Goal: Transaction & Acquisition: Subscribe to service/newsletter

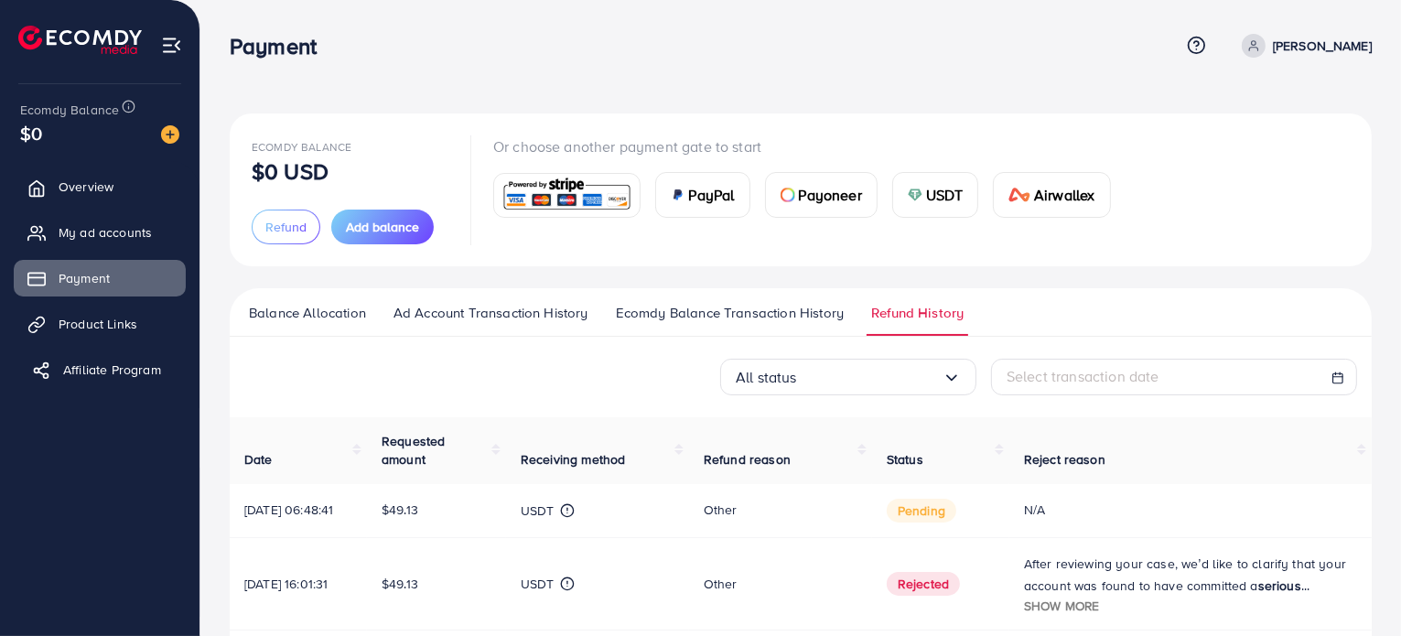
click at [125, 376] on span "Affiliate Program" at bounding box center [112, 369] width 98 height 18
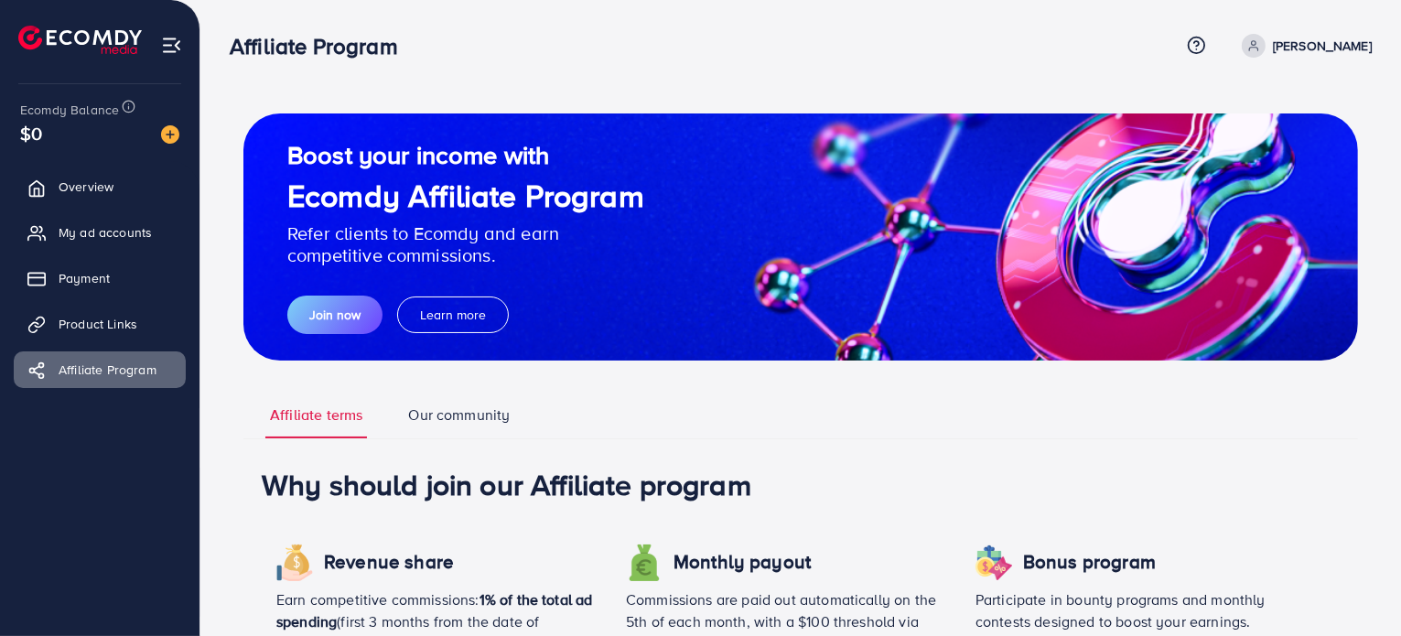
click at [470, 408] on link "Our community" at bounding box center [458, 421] width 111 height 34
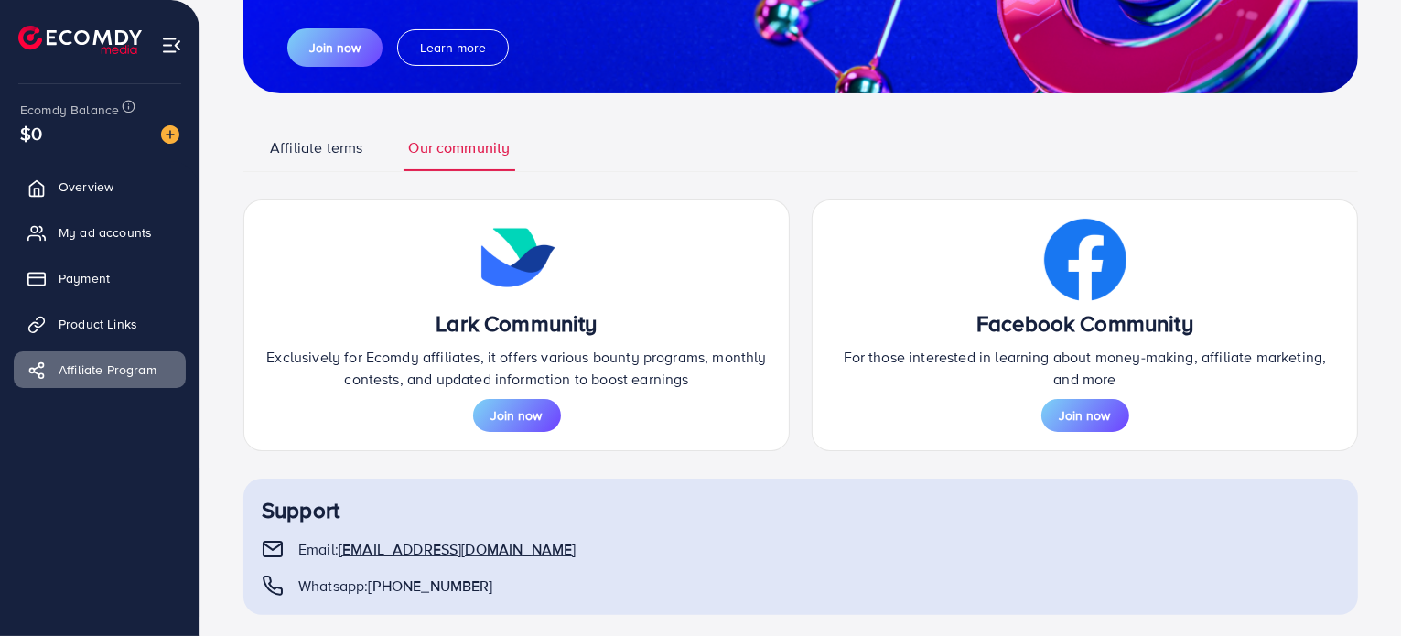
scroll to position [289, 0]
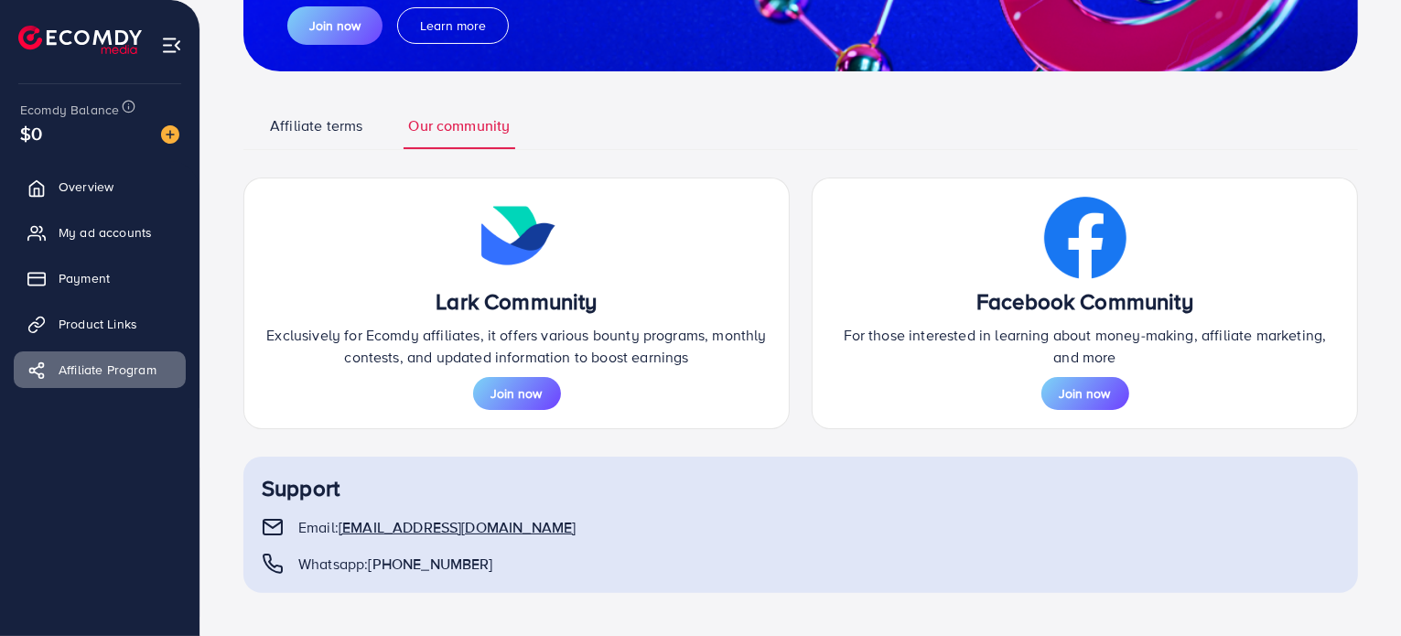
click at [329, 142] on link "Affiliate terms" at bounding box center [316, 132] width 102 height 34
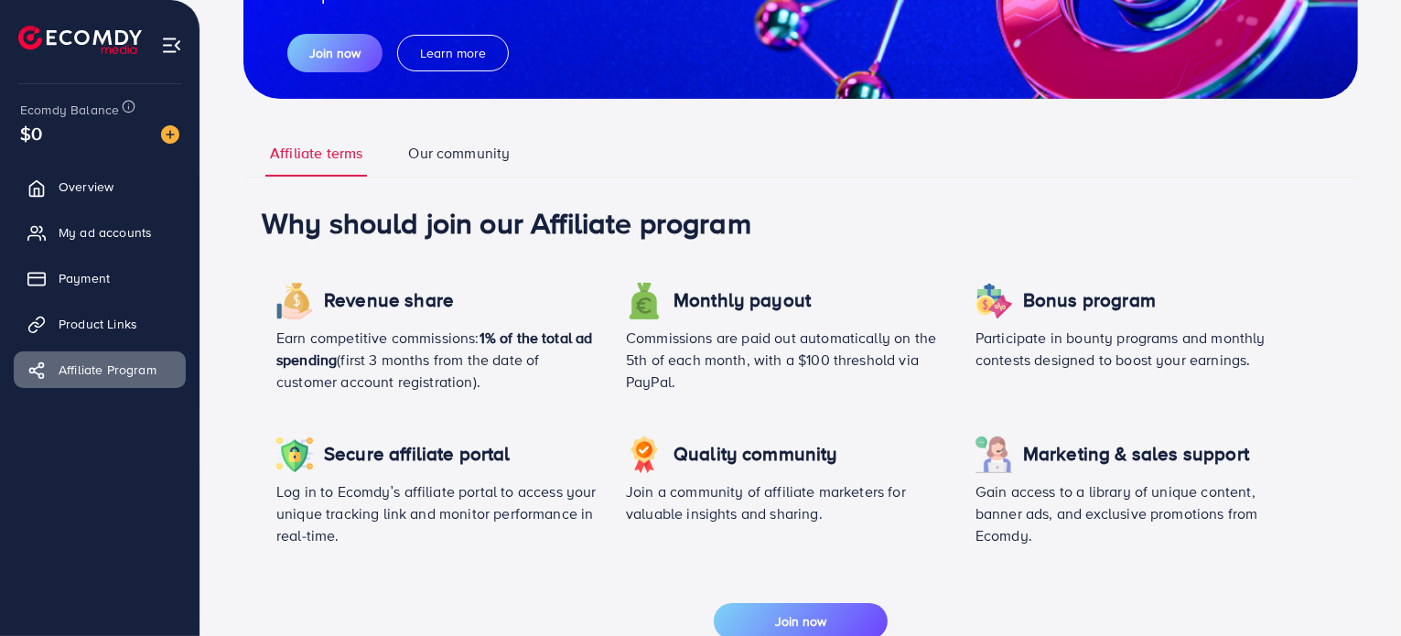
scroll to position [476, 0]
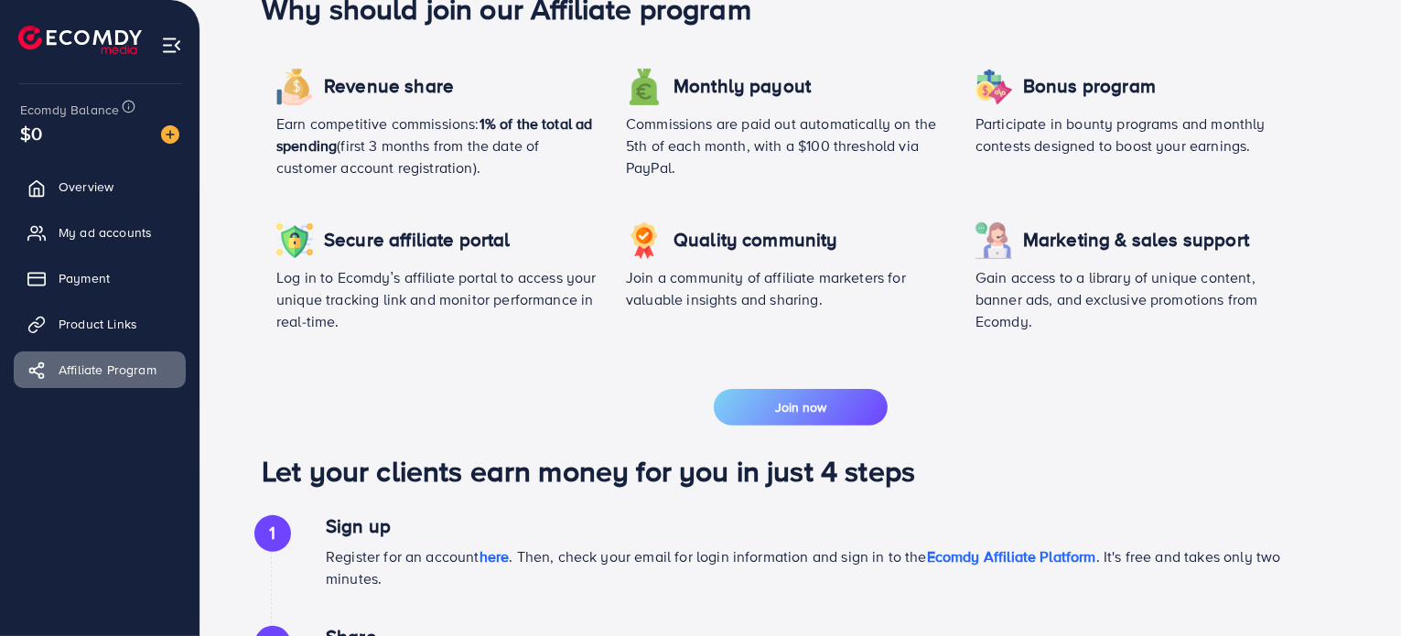
click at [845, 389] on div "Join now" at bounding box center [801, 407] width 1078 height 37
drag, startPoint x: 843, startPoint y: 400, endPoint x: 833, endPoint y: 390, distance: 13.6
click at [842, 401] on button "Join now" at bounding box center [801, 407] width 174 height 37
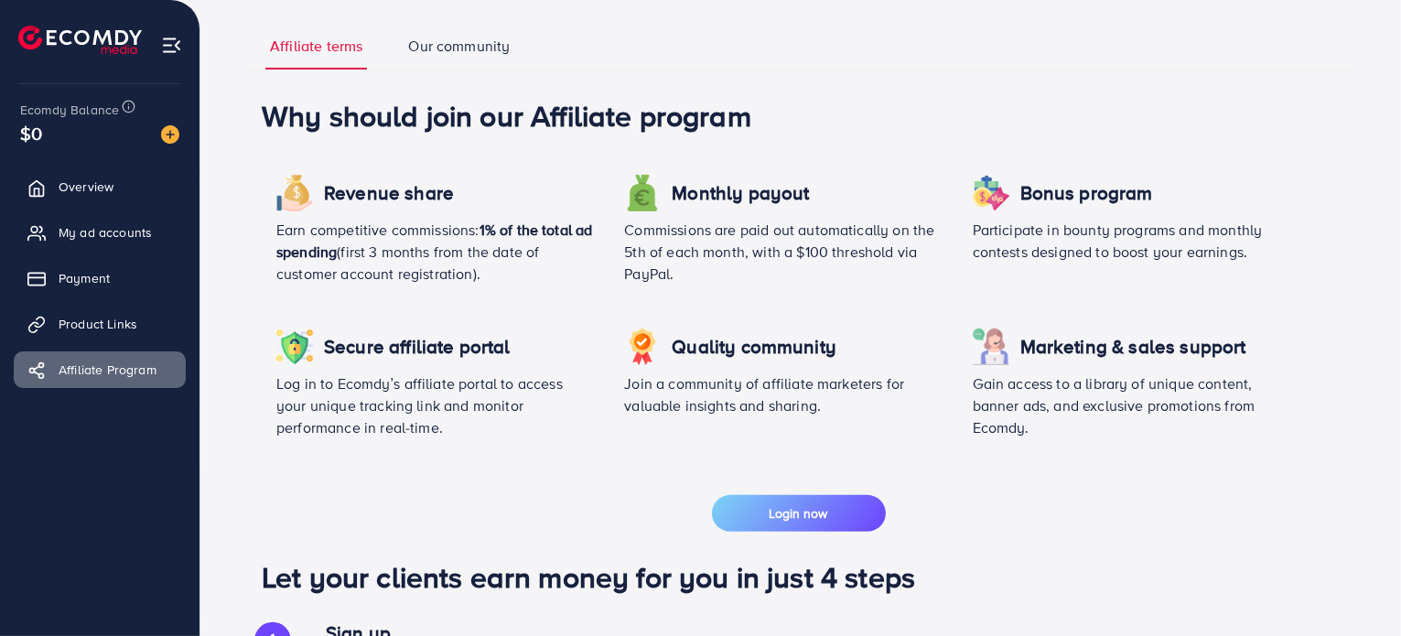
scroll to position [582, 0]
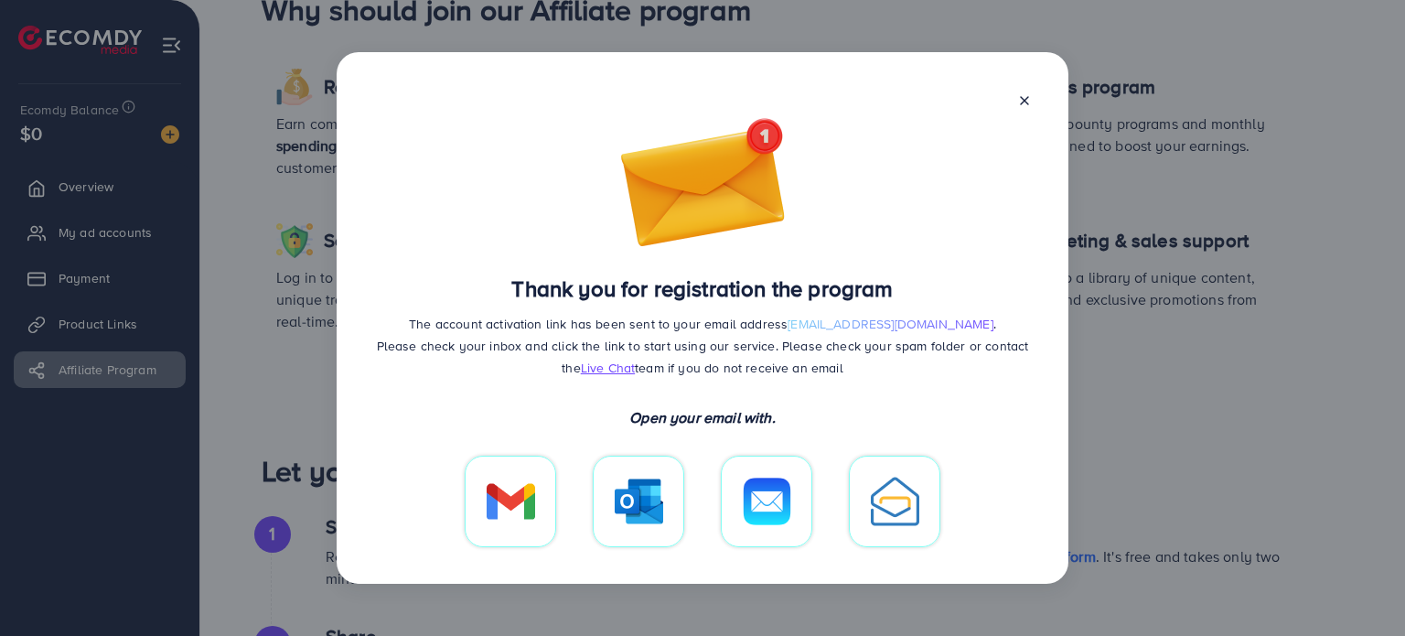
click at [1025, 94] on icon at bounding box center [1024, 100] width 15 height 15
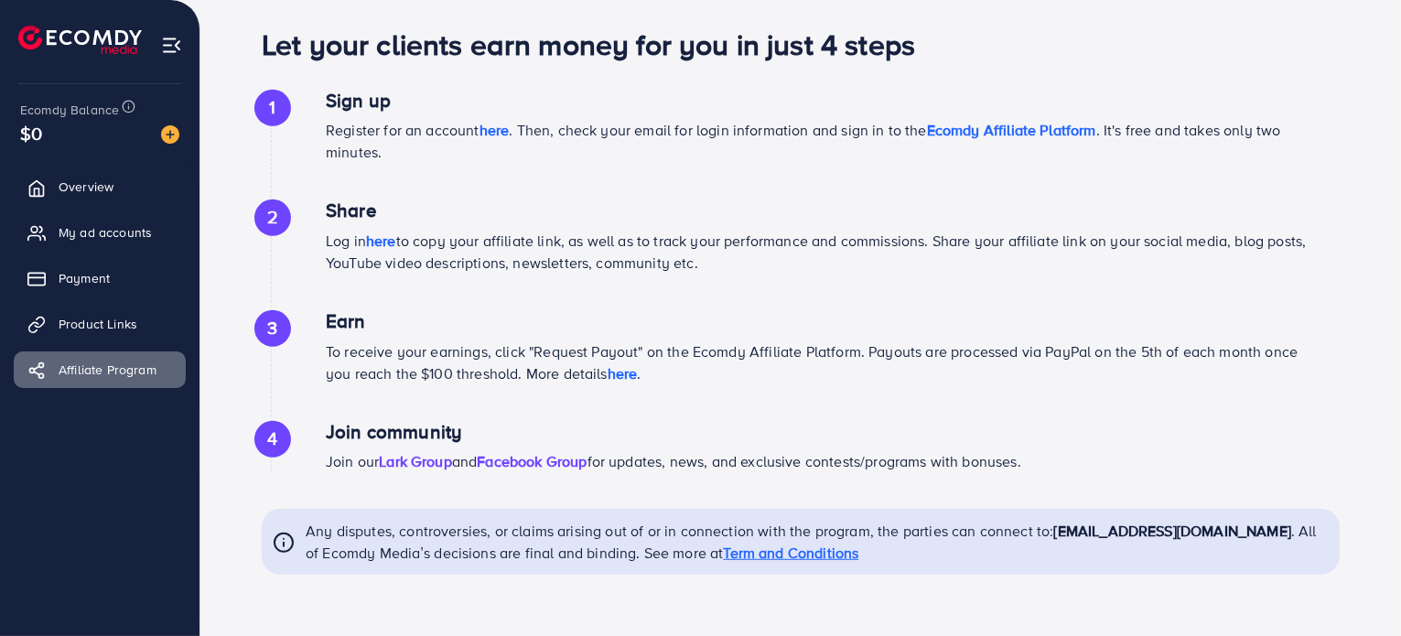
scroll to position [1009, 0]
click at [624, 372] on span "here" at bounding box center [622, 372] width 30 height 20
click at [637, 365] on span "here" at bounding box center [622, 372] width 30 height 20
